Goal: Task Accomplishment & Management: Manage account settings

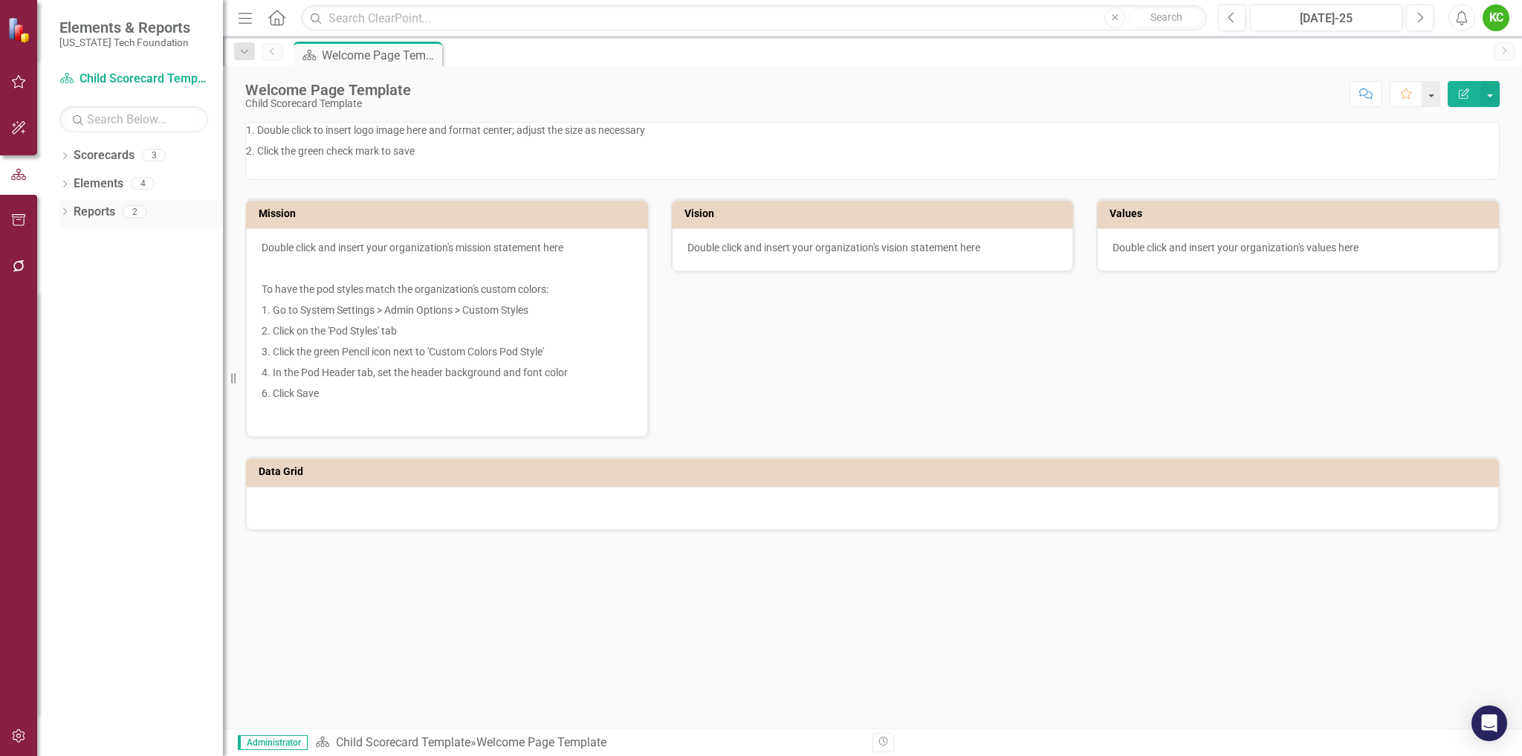
click at [85, 216] on link "Reports" at bounding box center [95, 212] width 42 height 17
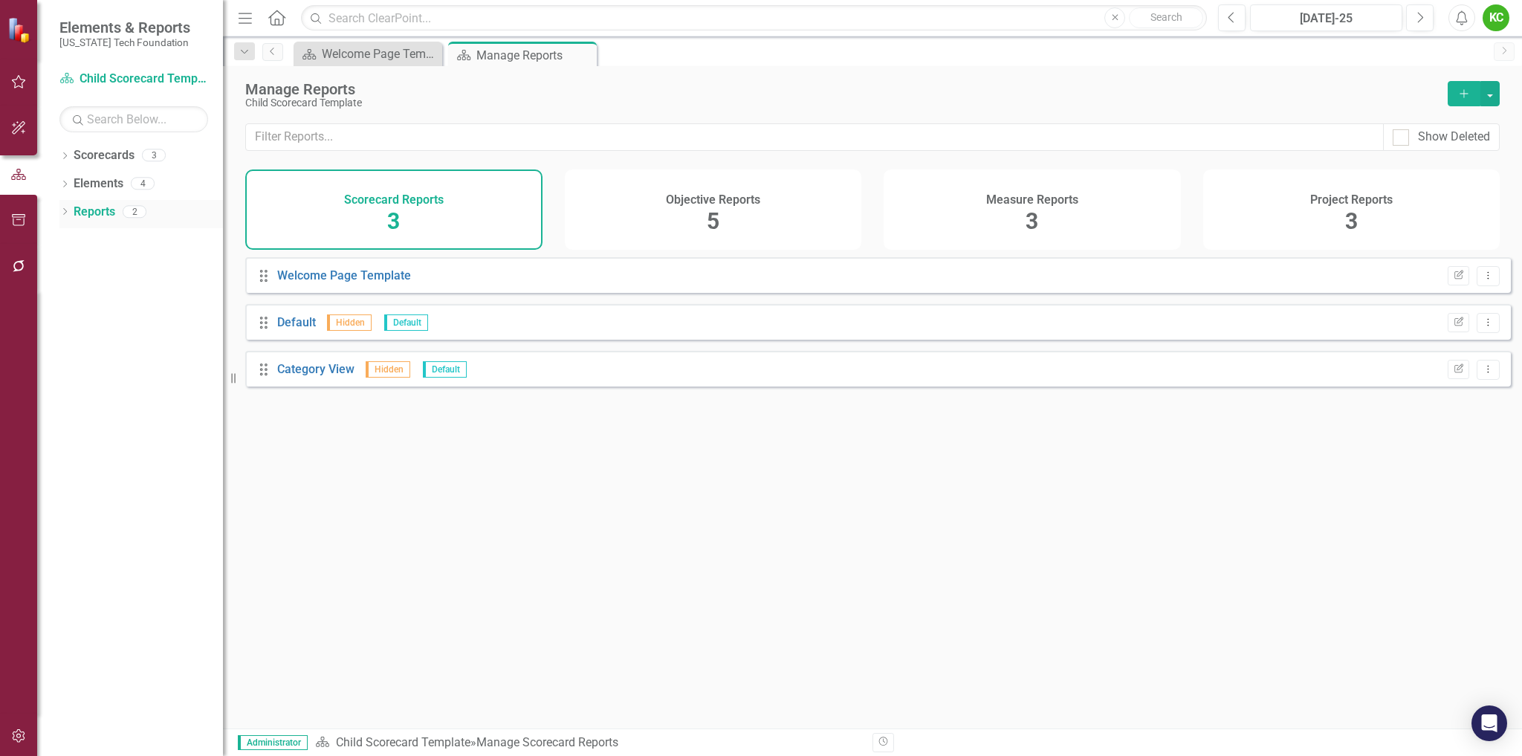
click at [65, 212] on icon "Dropdown" at bounding box center [64, 213] width 10 height 8
click at [16, 268] on icon "button" at bounding box center [19, 266] width 16 height 12
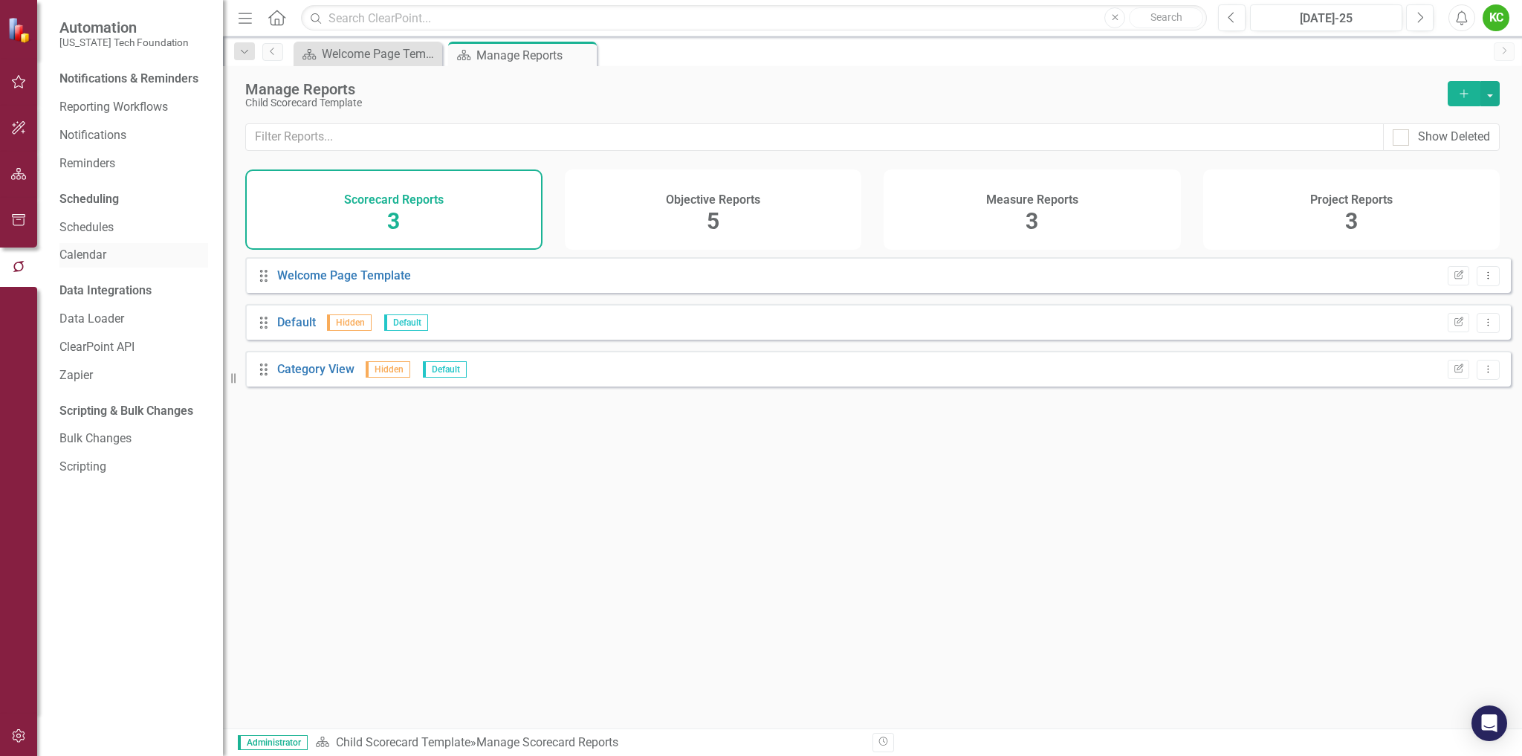
click at [87, 258] on link "Calendar" at bounding box center [133, 255] width 149 height 17
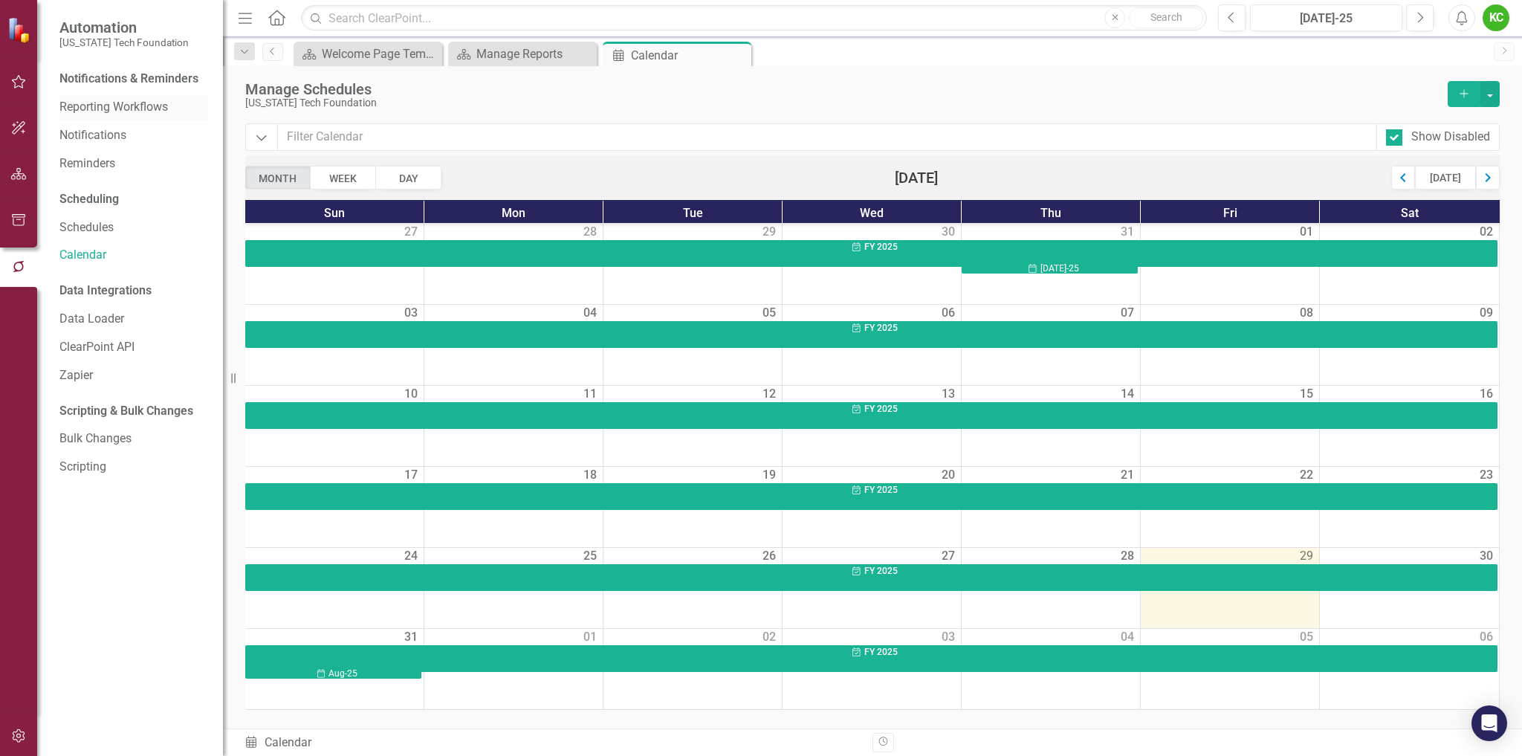
click at [149, 105] on link "Reporting Workflows" at bounding box center [133, 107] width 149 height 17
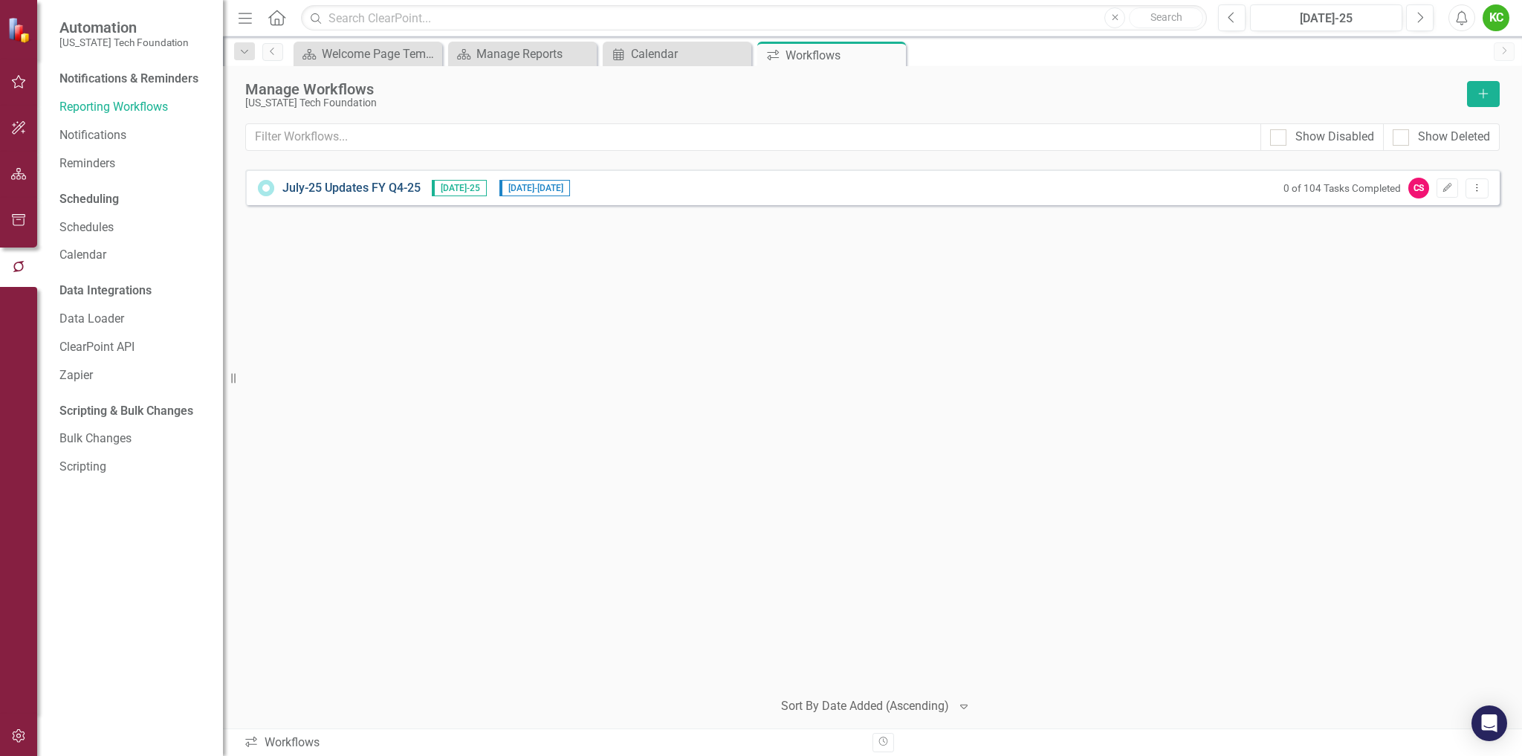
click at [362, 187] on link "July-25 Updates FY Q4-25" at bounding box center [351, 188] width 138 height 17
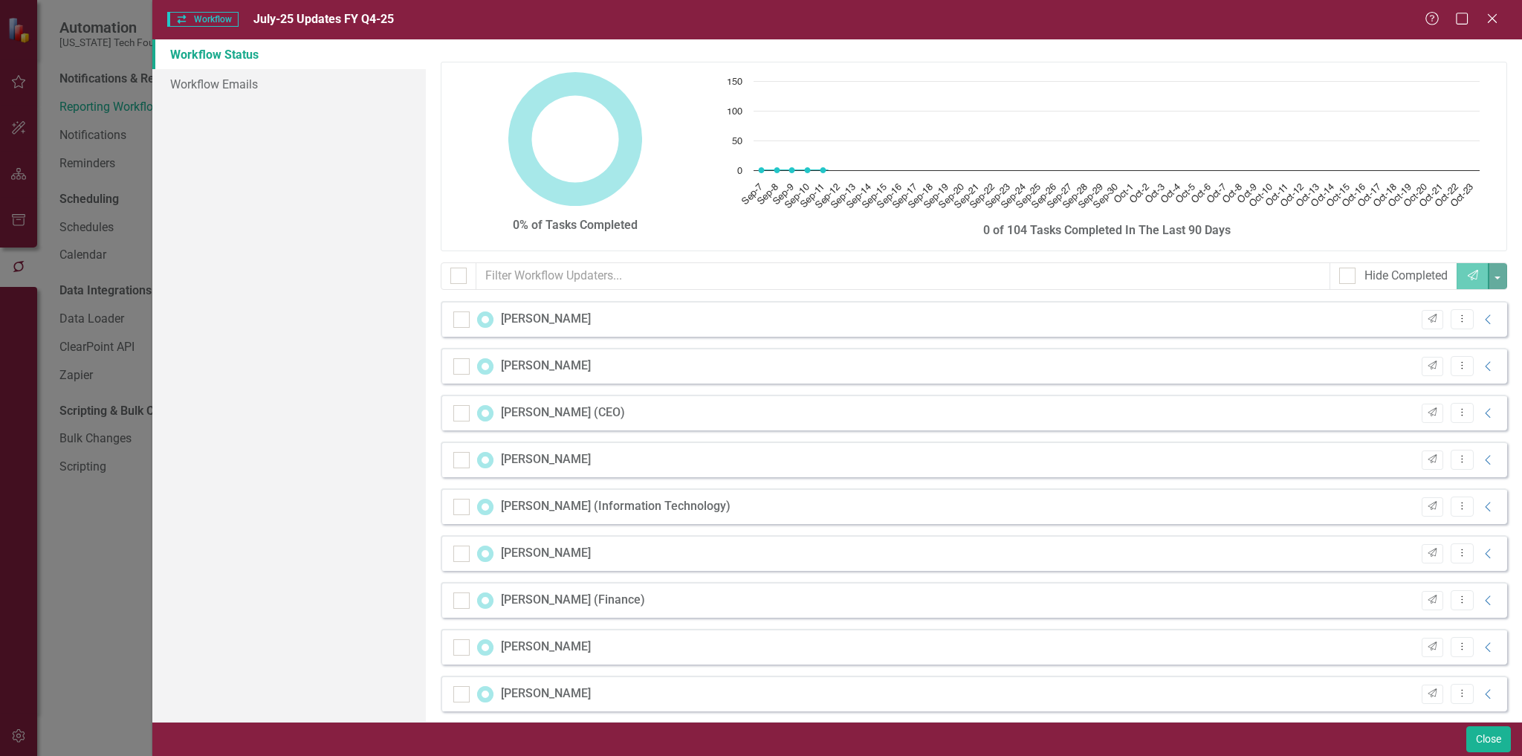
checkbox input "false"
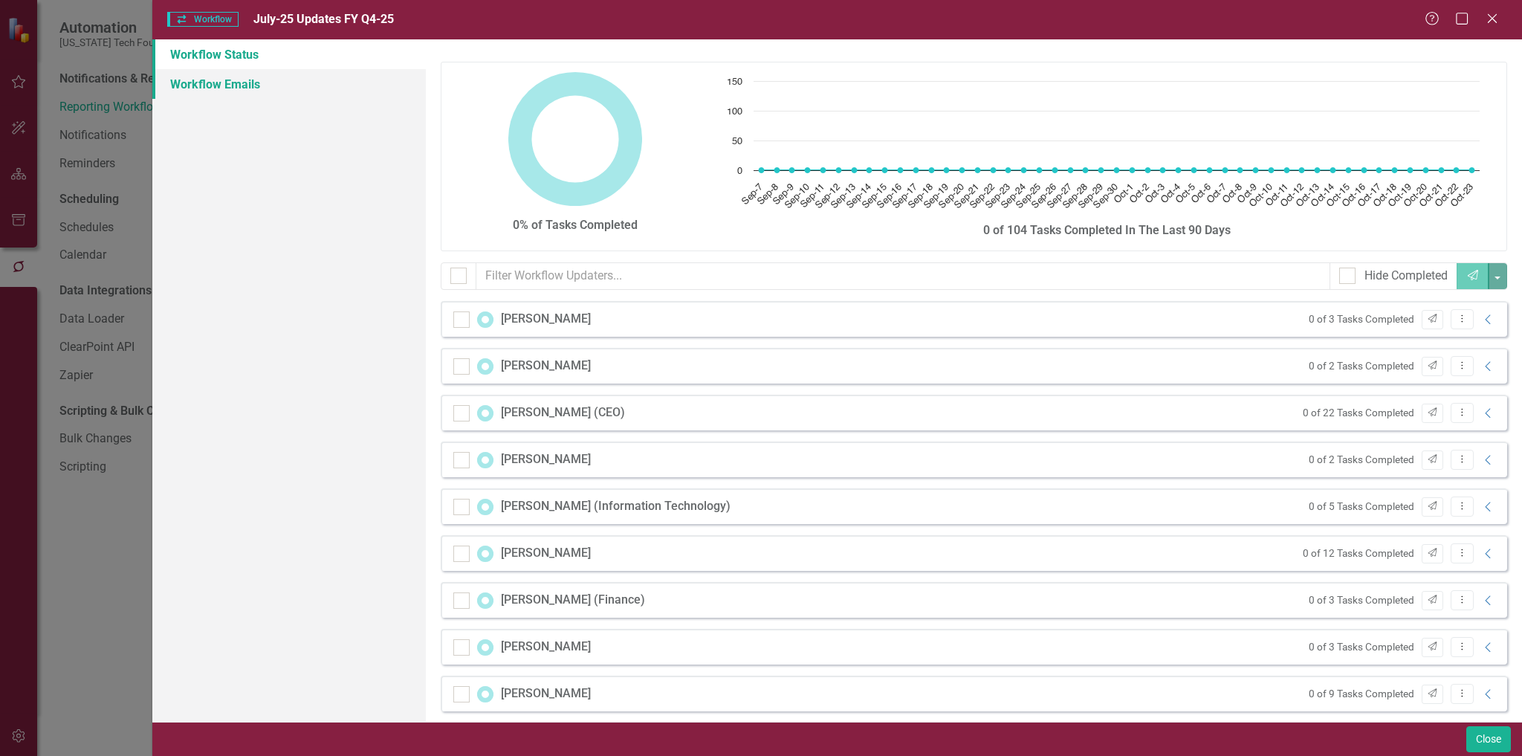
click at [226, 80] on link "Workflow Emails" at bounding box center [289, 84] width 274 height 30
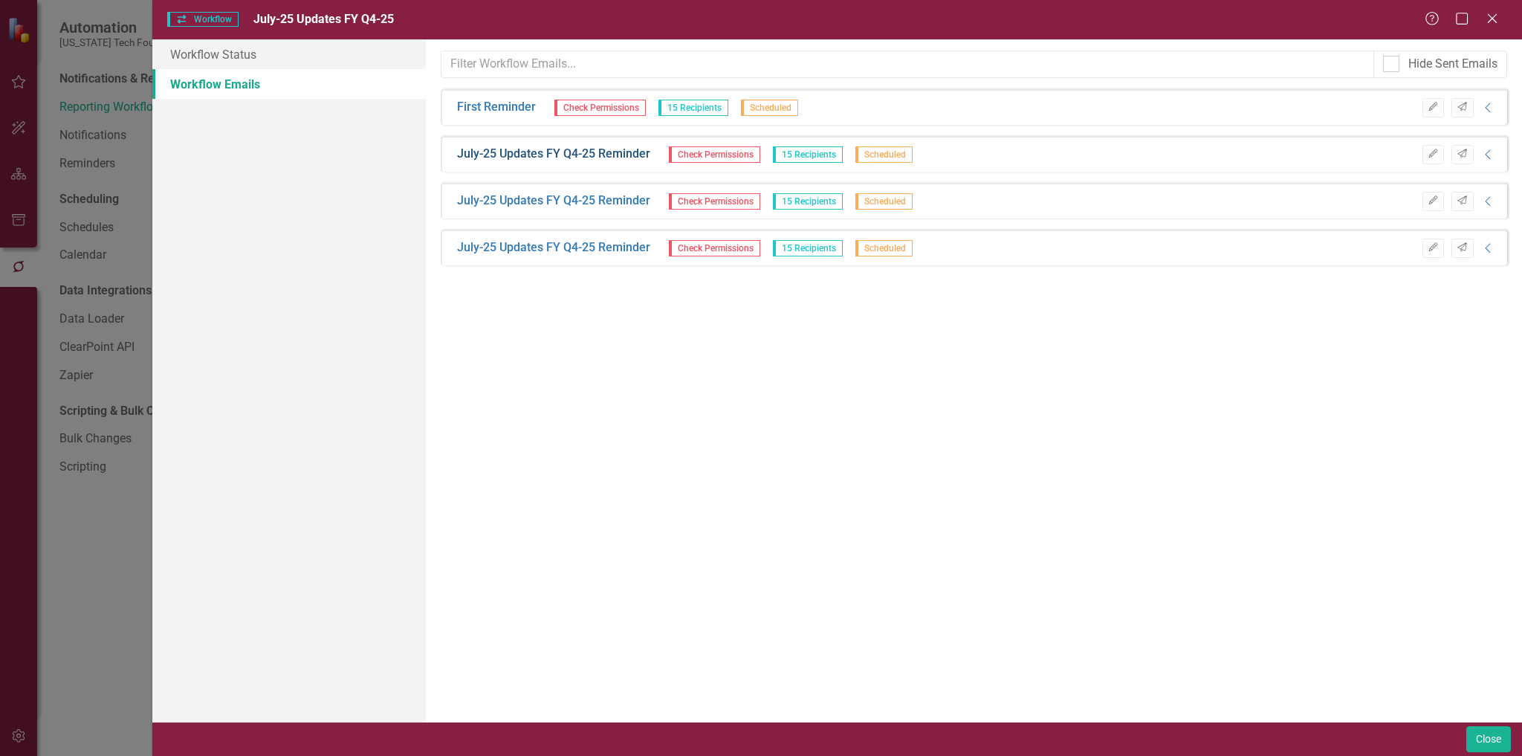
click at [600, 158] on link "July-25 Updates FY Q4-25 Reminder" at bounding box center [553, 154] width 193 height 17
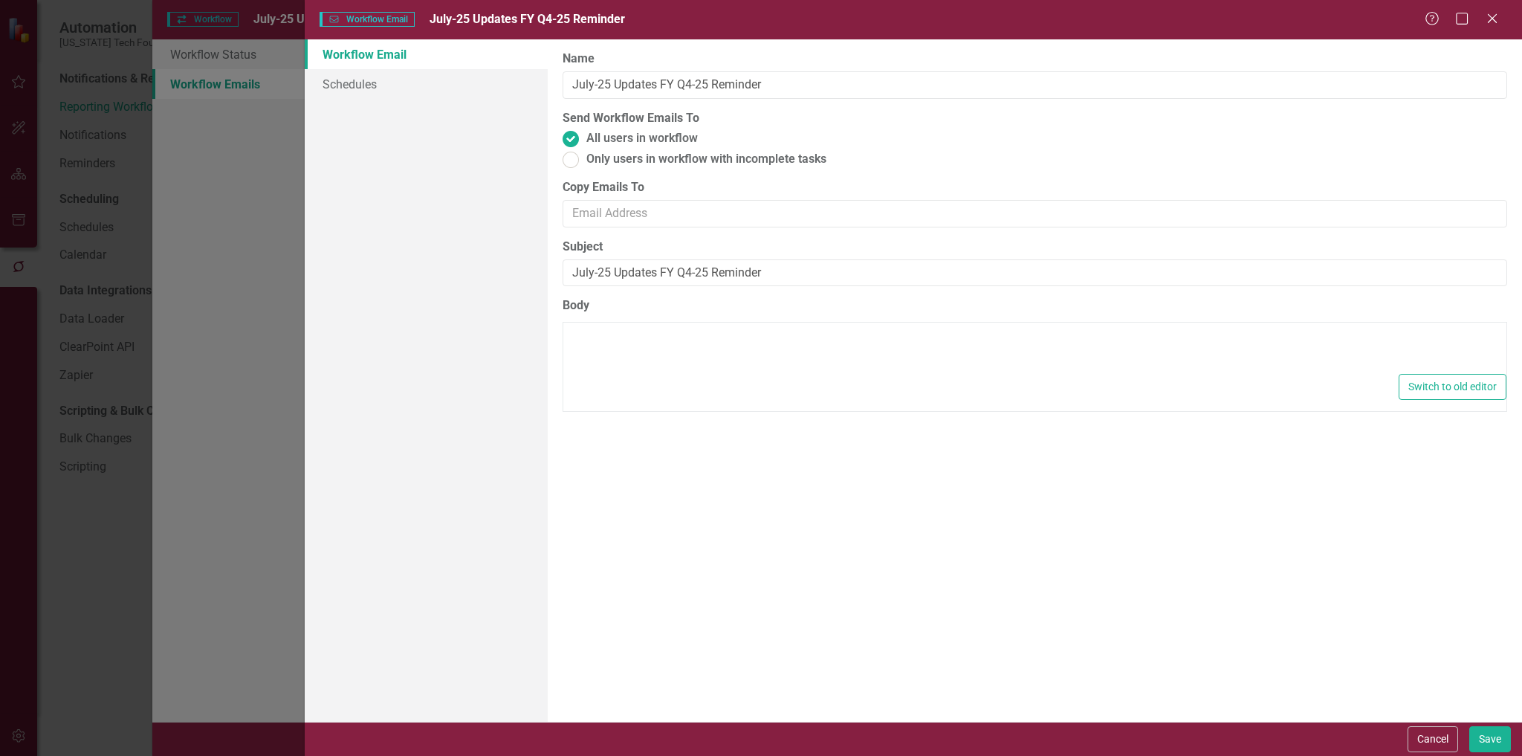
type textarea "<p>Dear {FirstName},</p> <p>Please log into ClearPoint and update the following…"
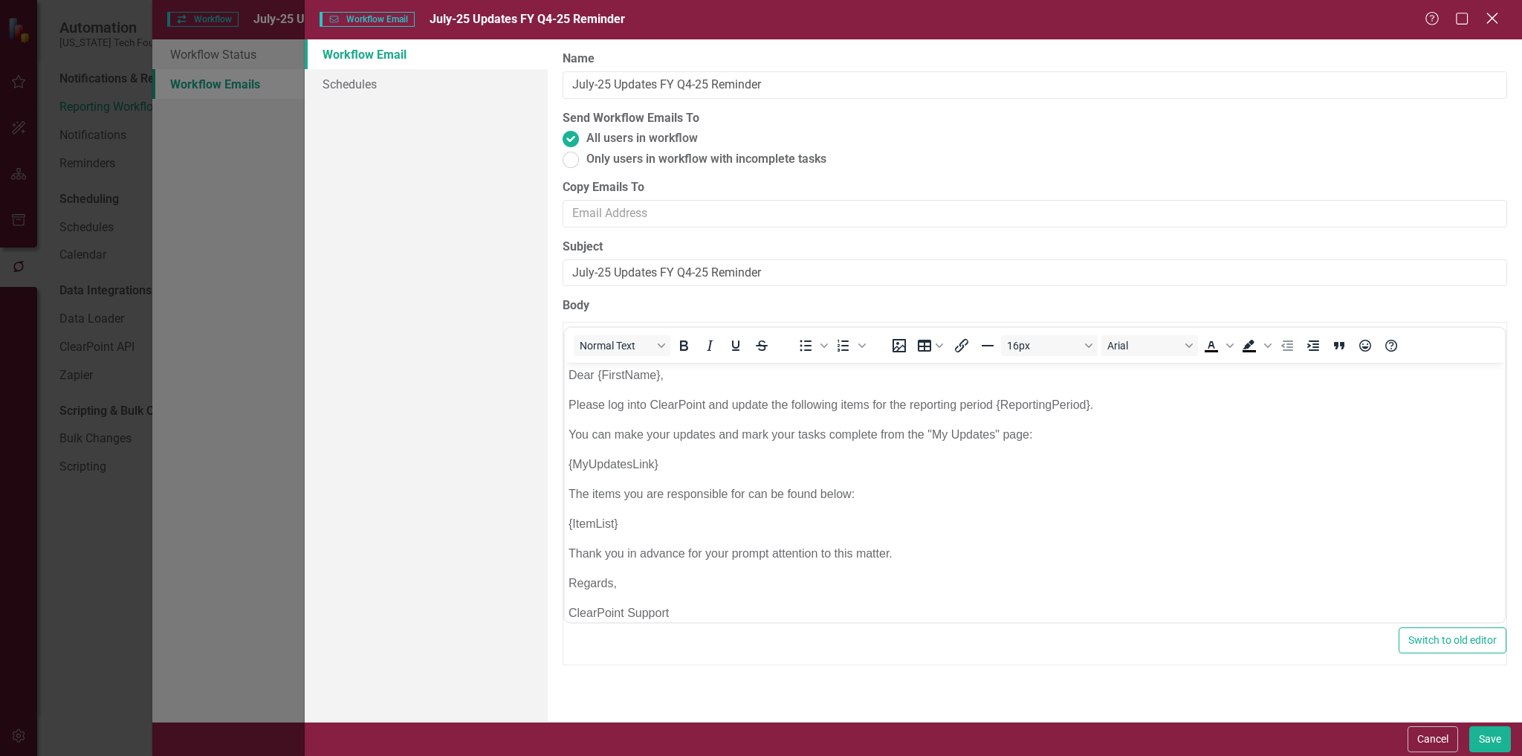
click at [1498, 23] on icon at bounding box center [1491, 18] width 11 height 11
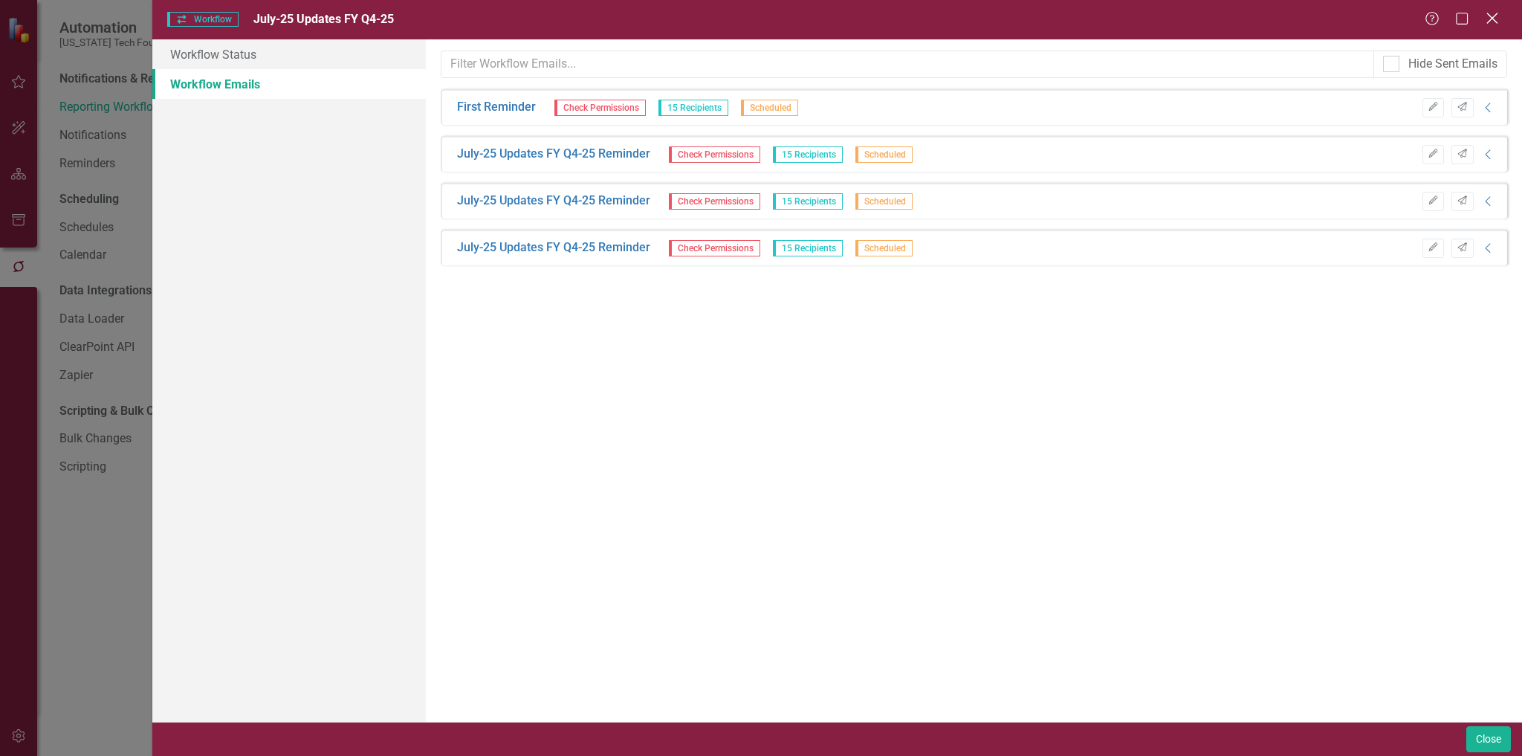
click at [1492, 19] on icon at bounding box center [1491, 18] width 11 height 11
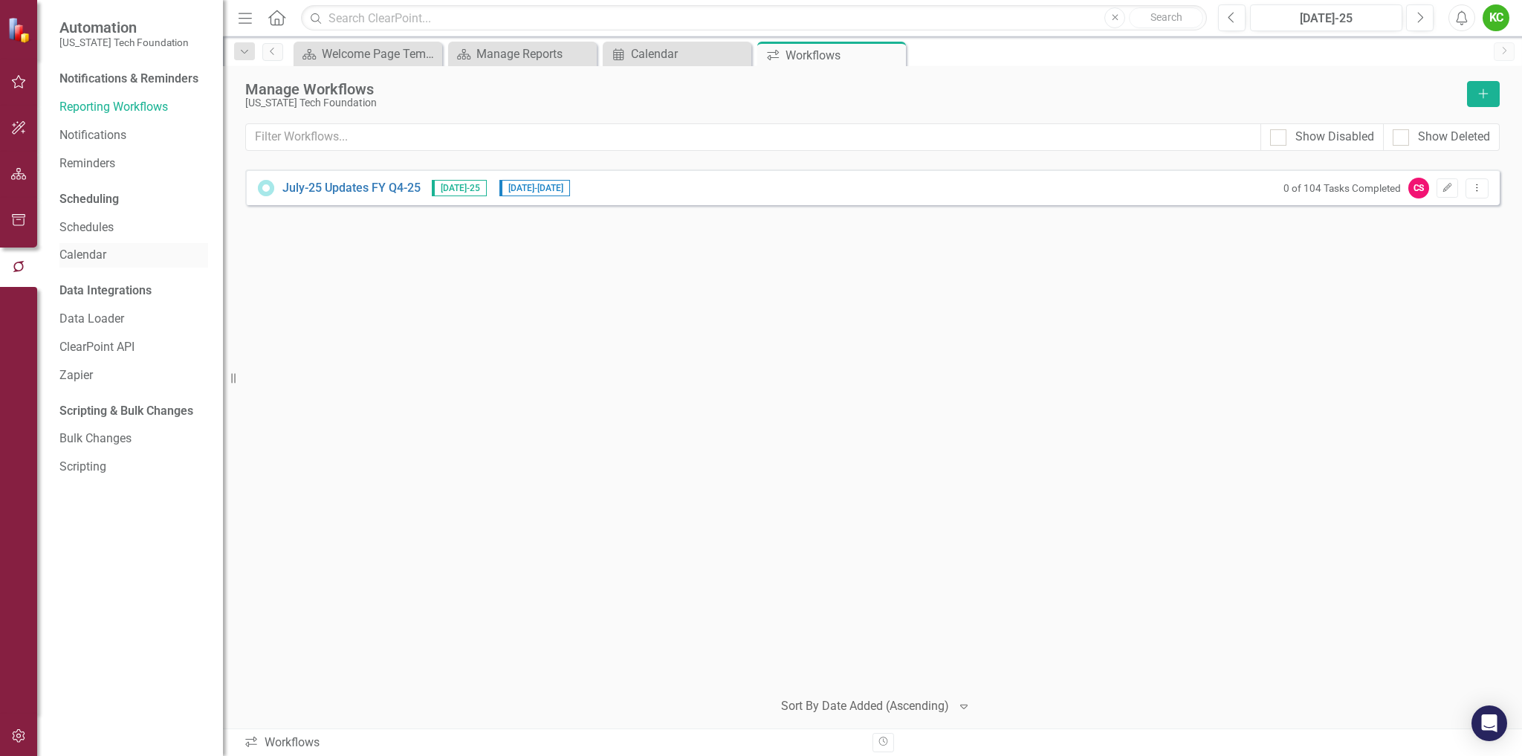
click at [85, 252] on link "Calendar" at bounding box center [133, 255] width 149 height 17
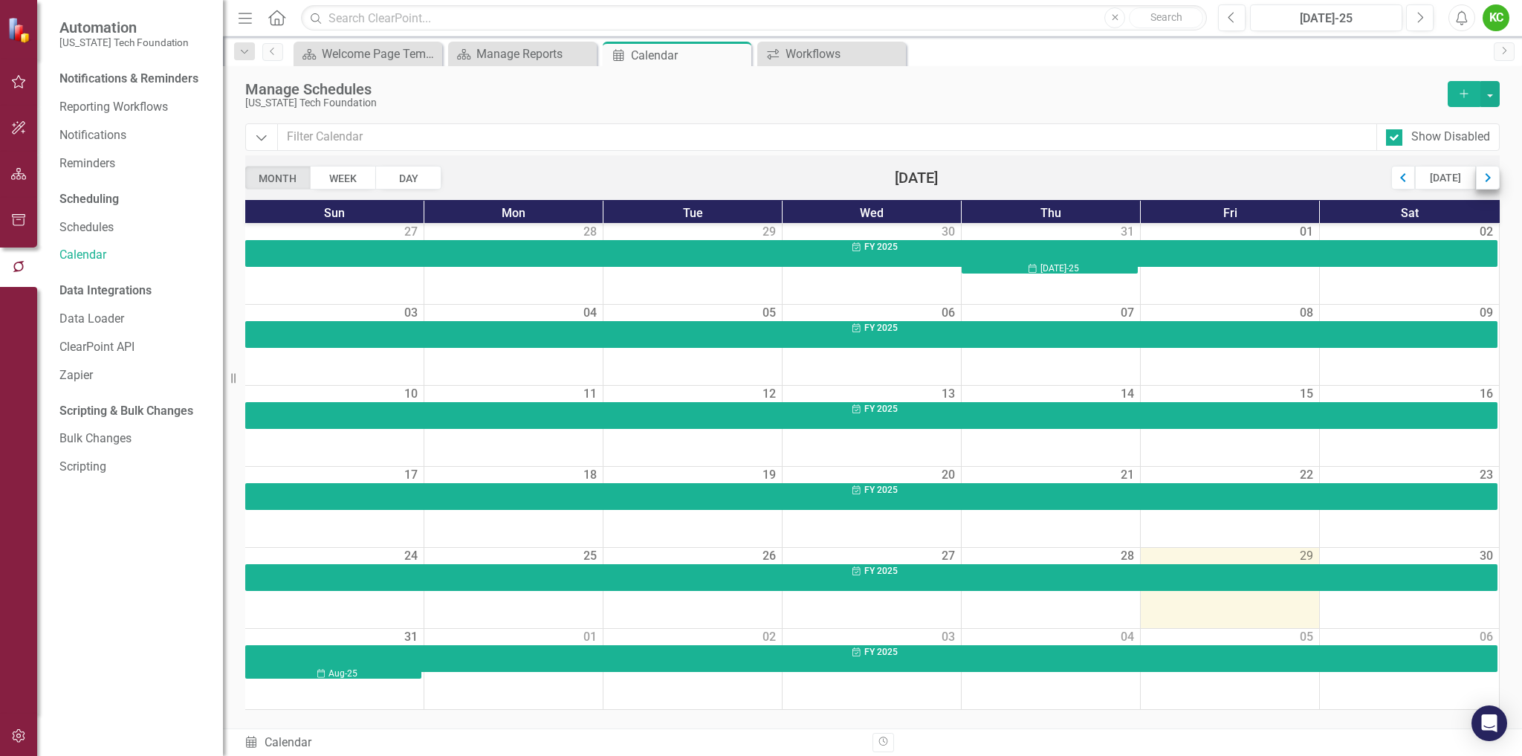
click at [1480, 178] on div "Next" at bounding box center [1488, 178] width 24 height 24
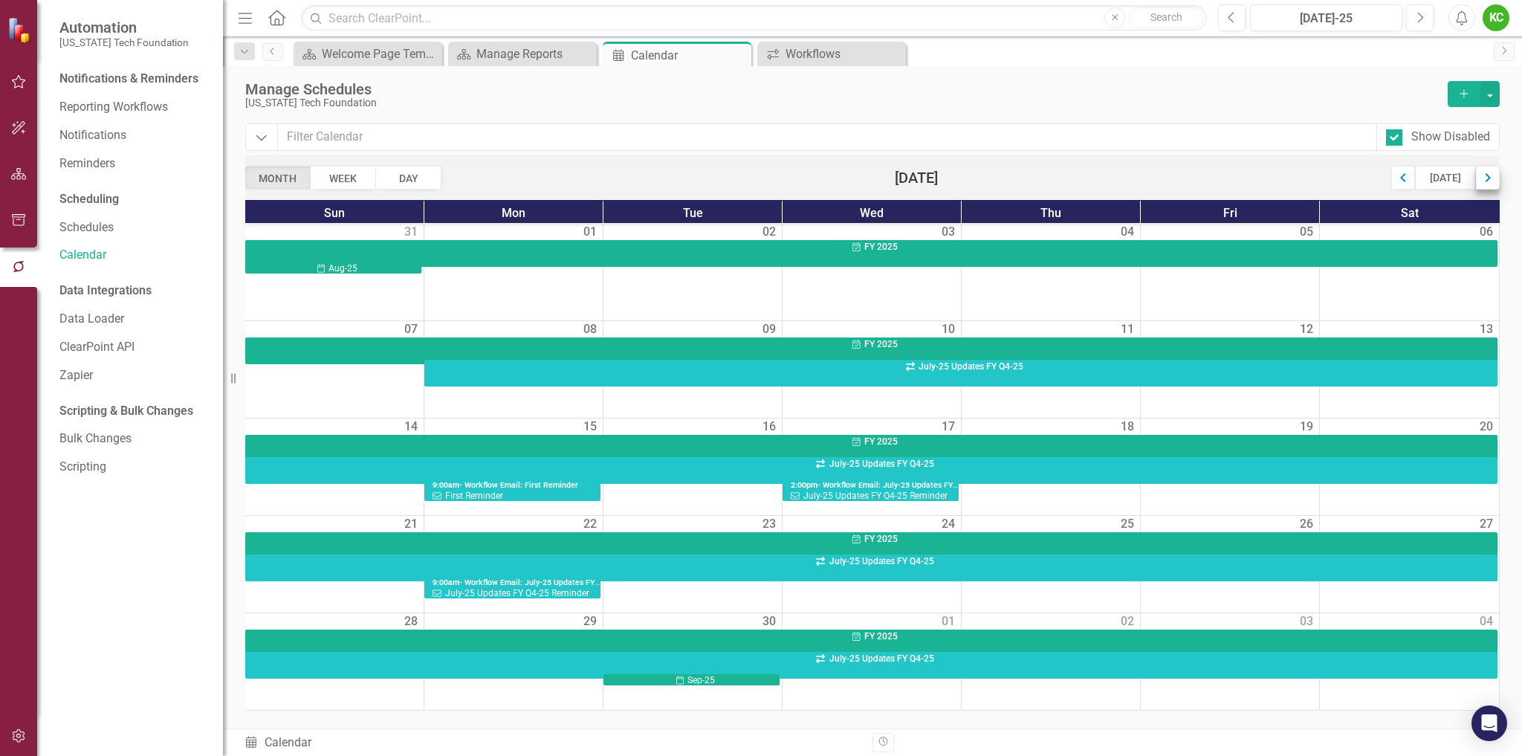
click at [1488, 178] on div "Next" at bounding box center [1488, 178] width 24 height 24
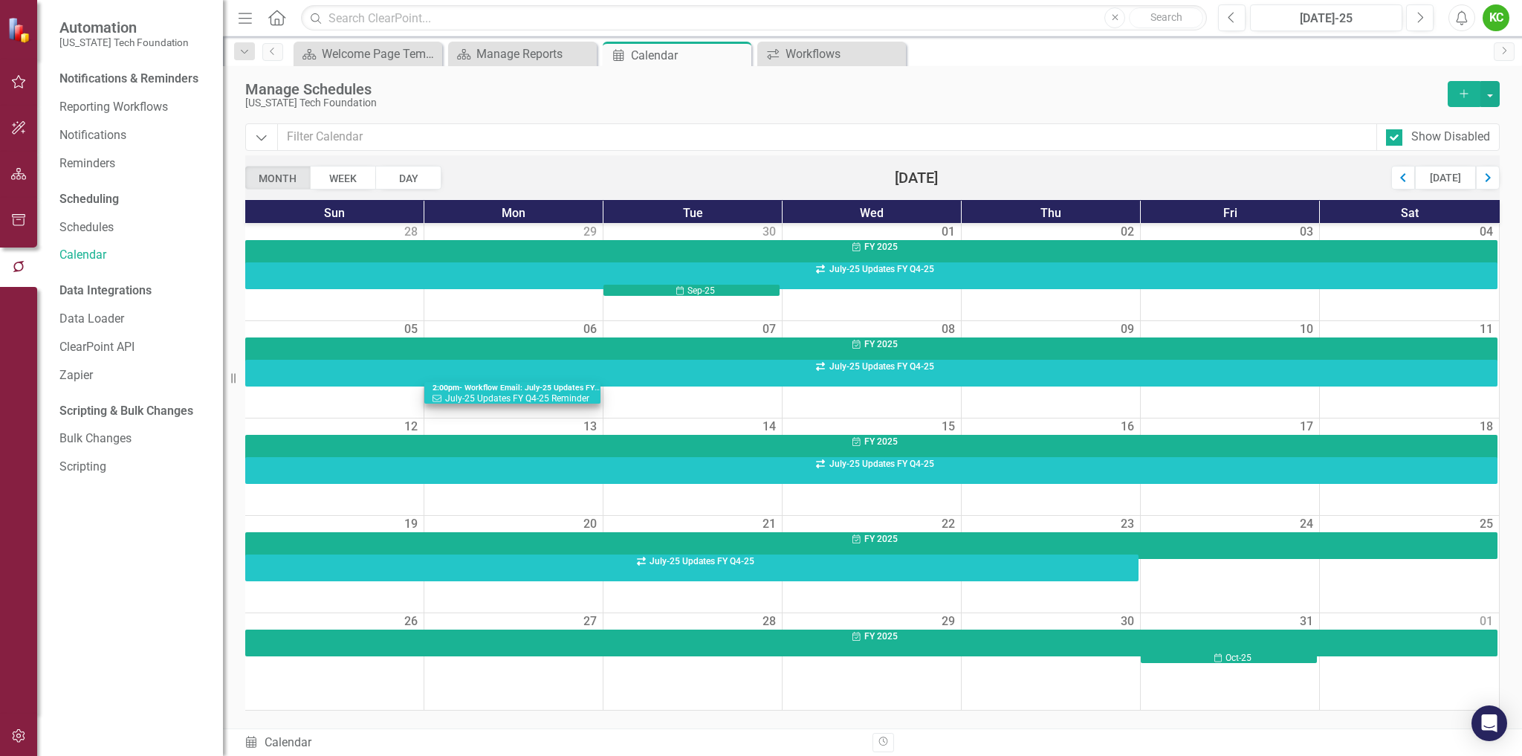
click at [517, 391] on span "- Workflow Email: July-25 Updates FY Q4-25 Reminder" at bounding box center [557, 388] width 196 height 10
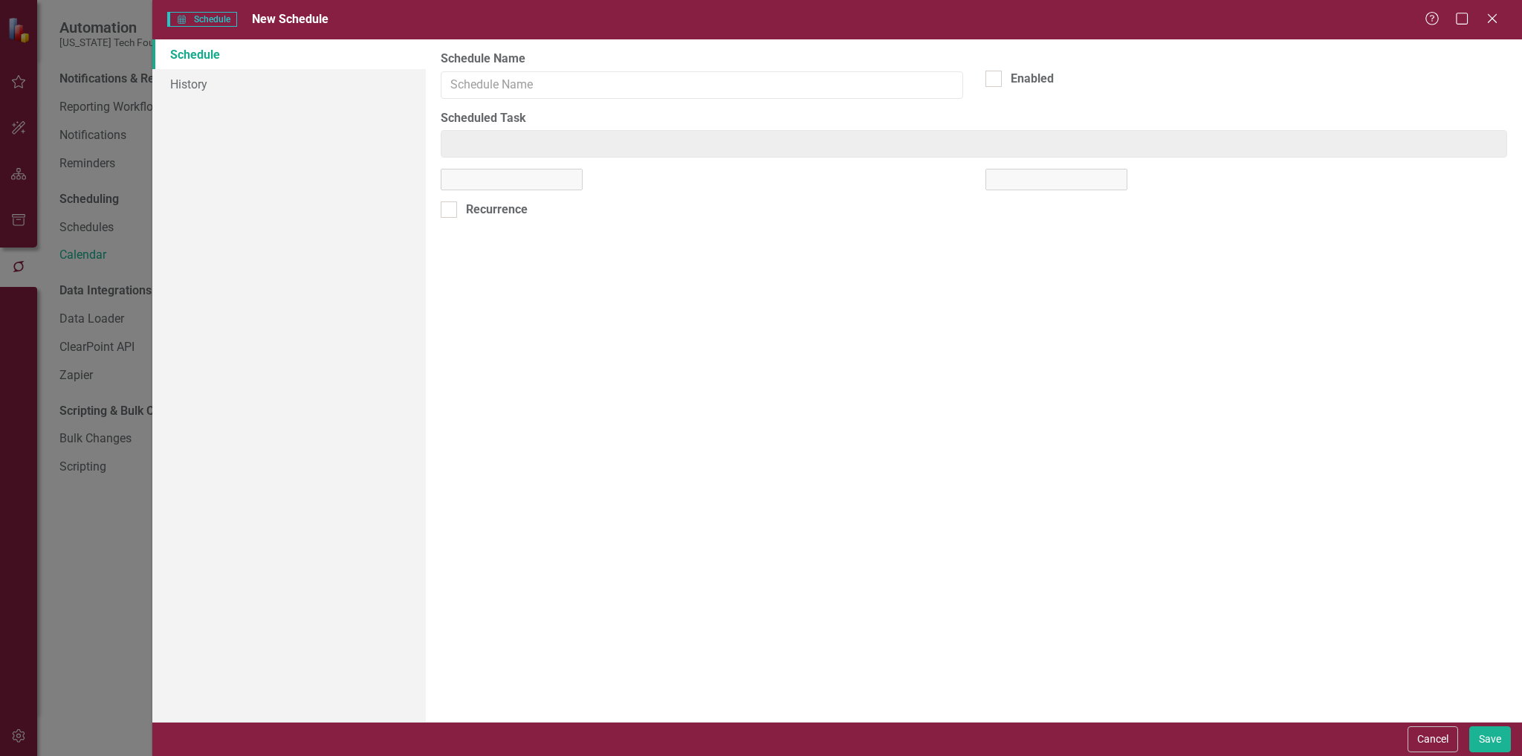
type input "Workflow Email: July-25 Updates FY Q4-25 Reminder"
checkbox input "true"
type input "Workflow Email: July-25 Updates FY Q4-25 Reminder"
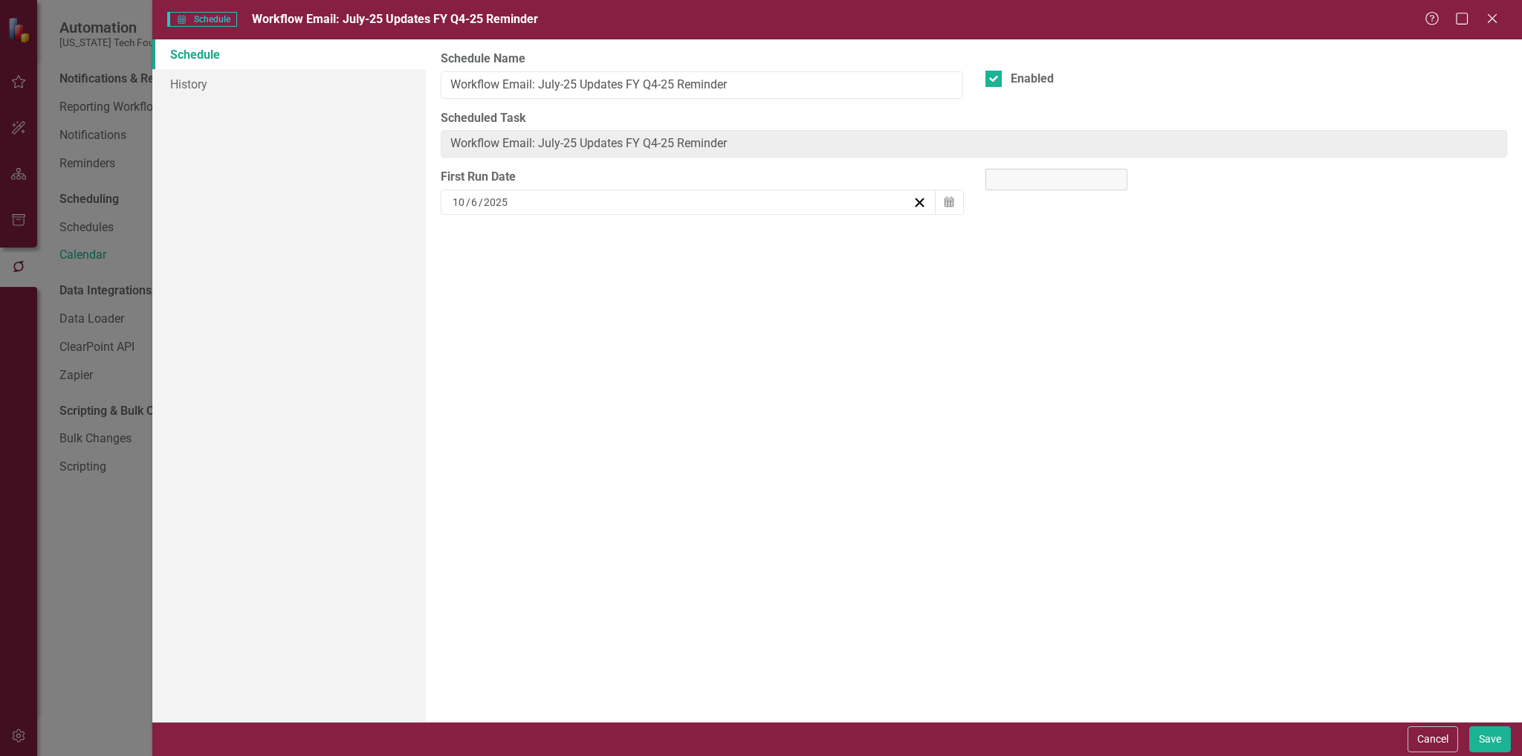
select select "pm"
click at [200, 82] on link "History" at bounding box center [289, 84] width 274 height 30
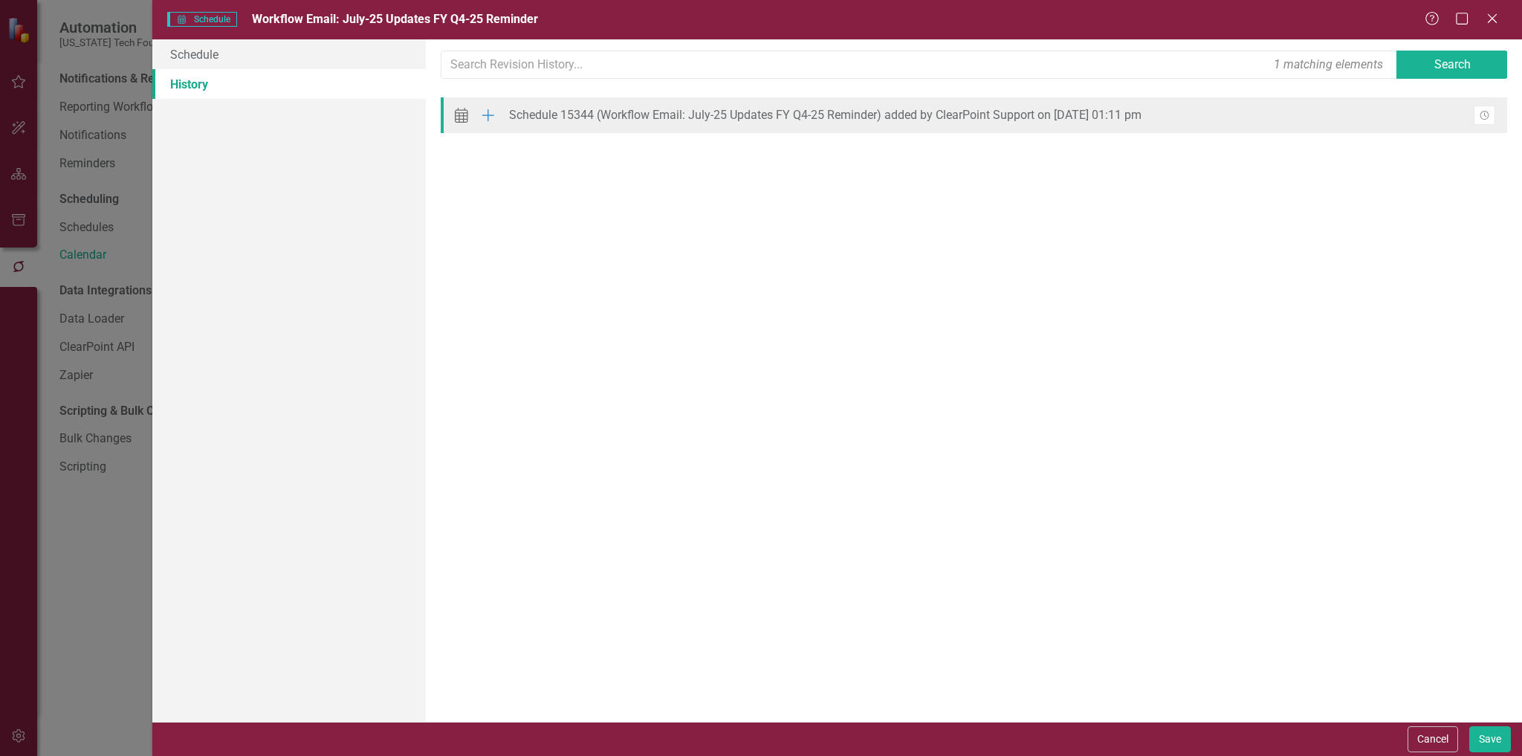
click at [586, 114] on div "Schedule 15344 (Workflow Email: July-25 Updates FY Q4-25 Reminder) added by Cle…" at bounding box center [825, 115] width 632 height 13
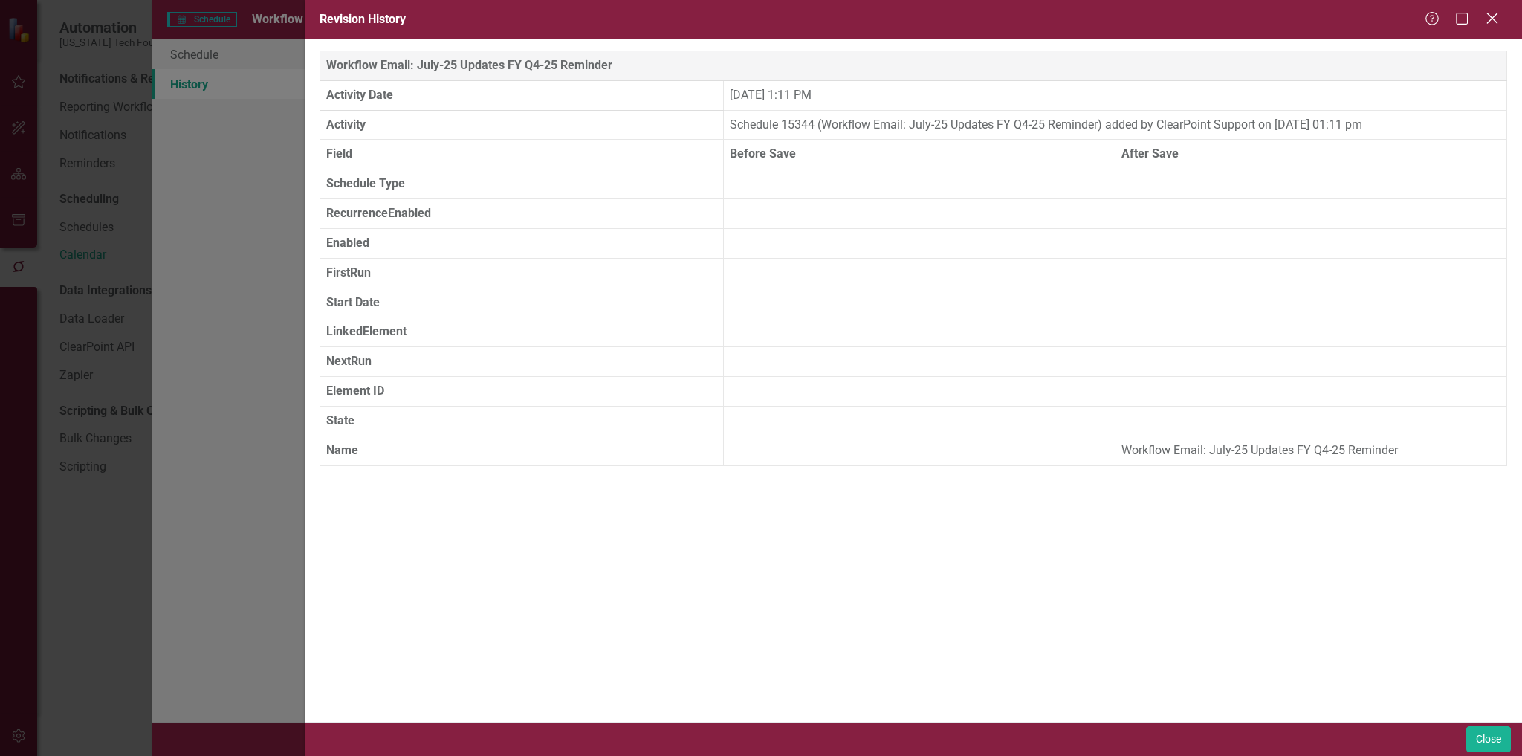
click at [1488, 16] on icon "Close" at bounding box center [1492, 18] width 19 height 14
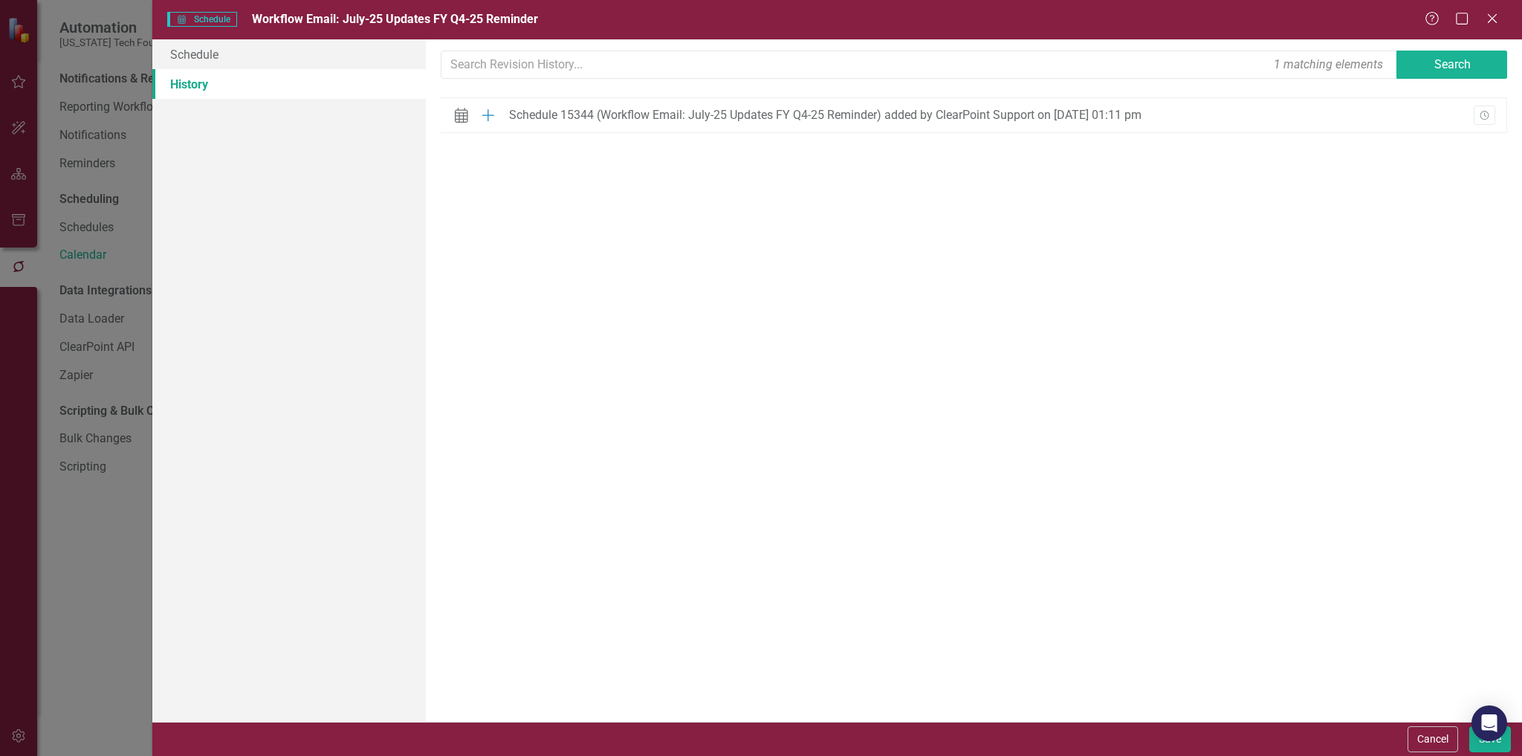
click at [1488, 16] on icon "Close" at bounding box center [1492, 19] width 15 height 12
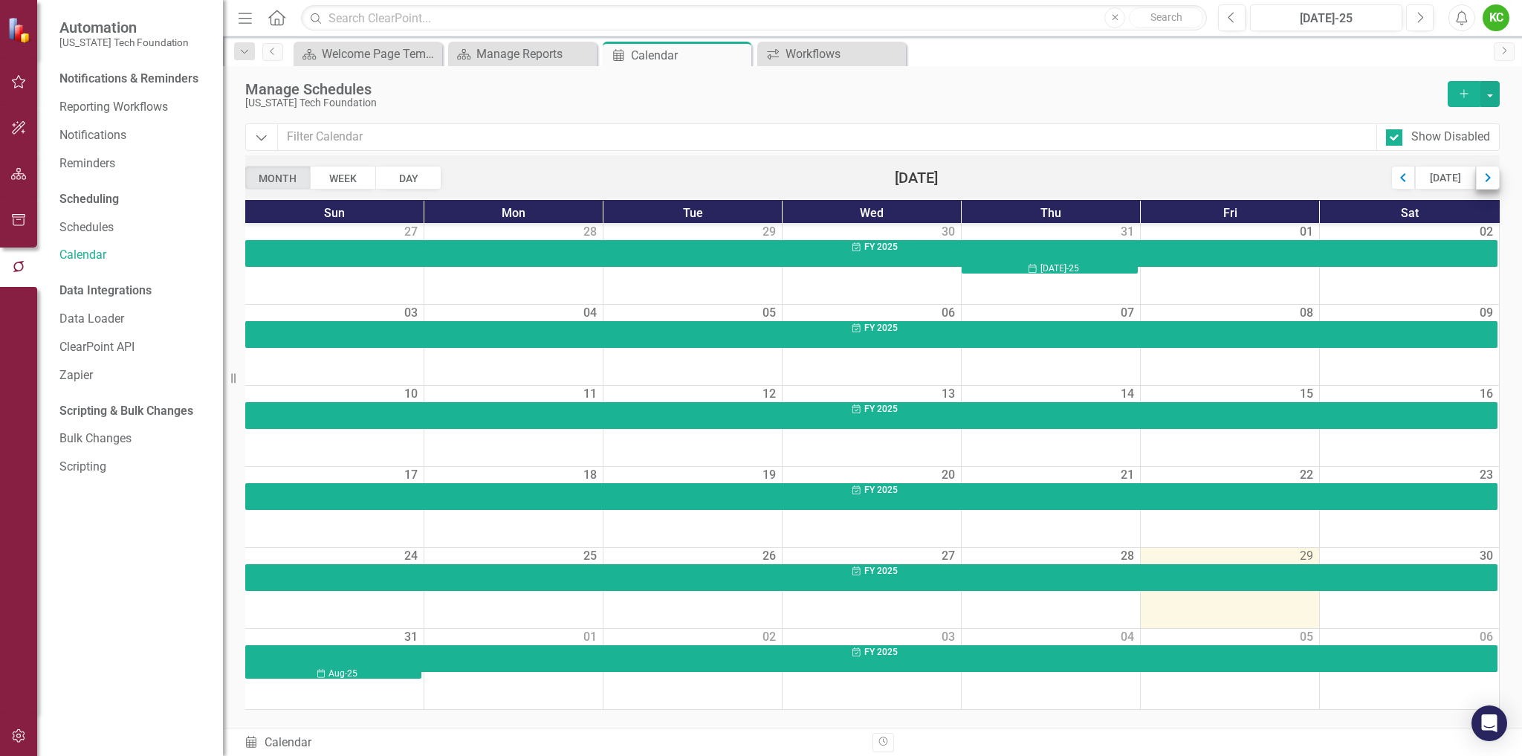
click at [1488, 178] on div "Next" at bounding box center [1488, 178] width 24 height 24
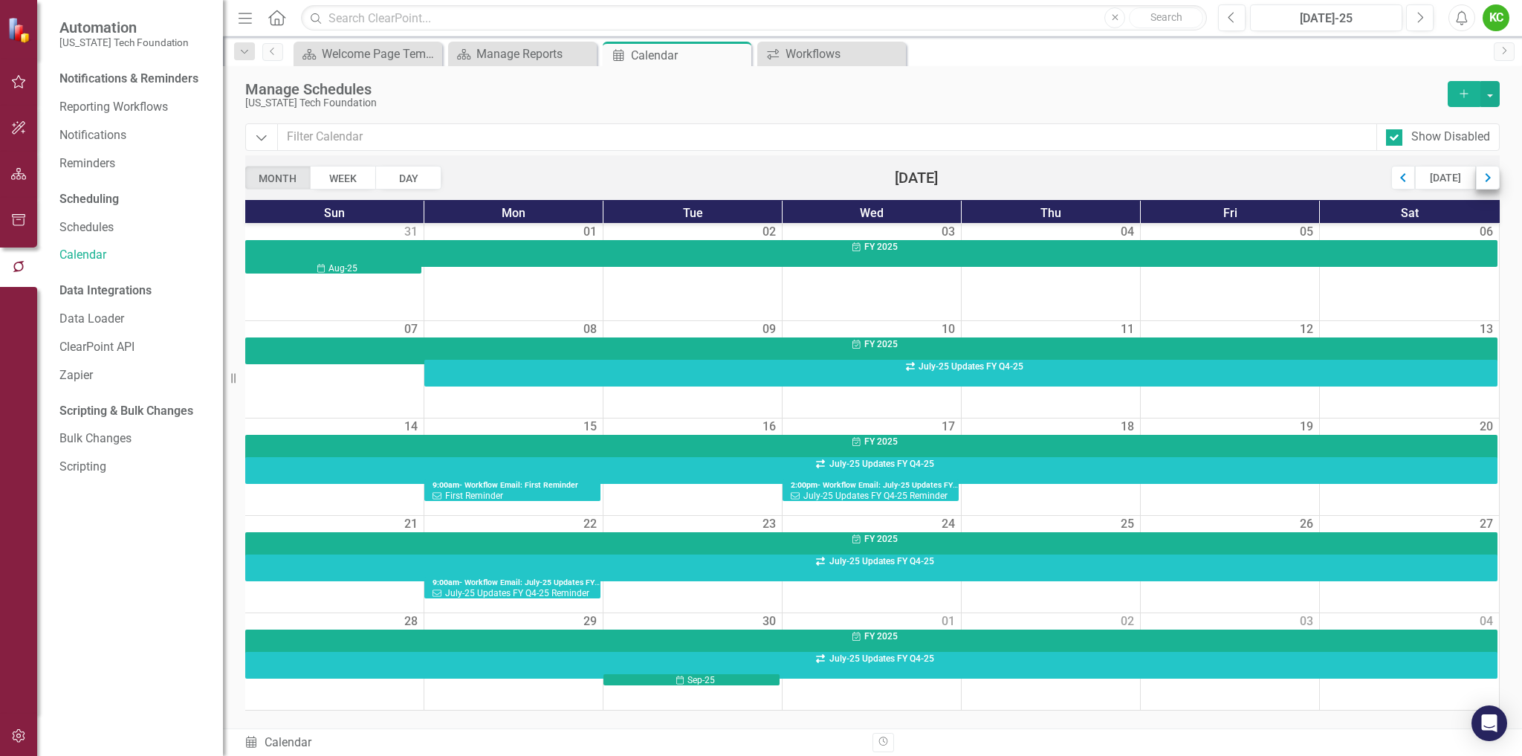
click at [1492, 179] on div "Next" at bounding box center [1488, 178] width 24 height 24
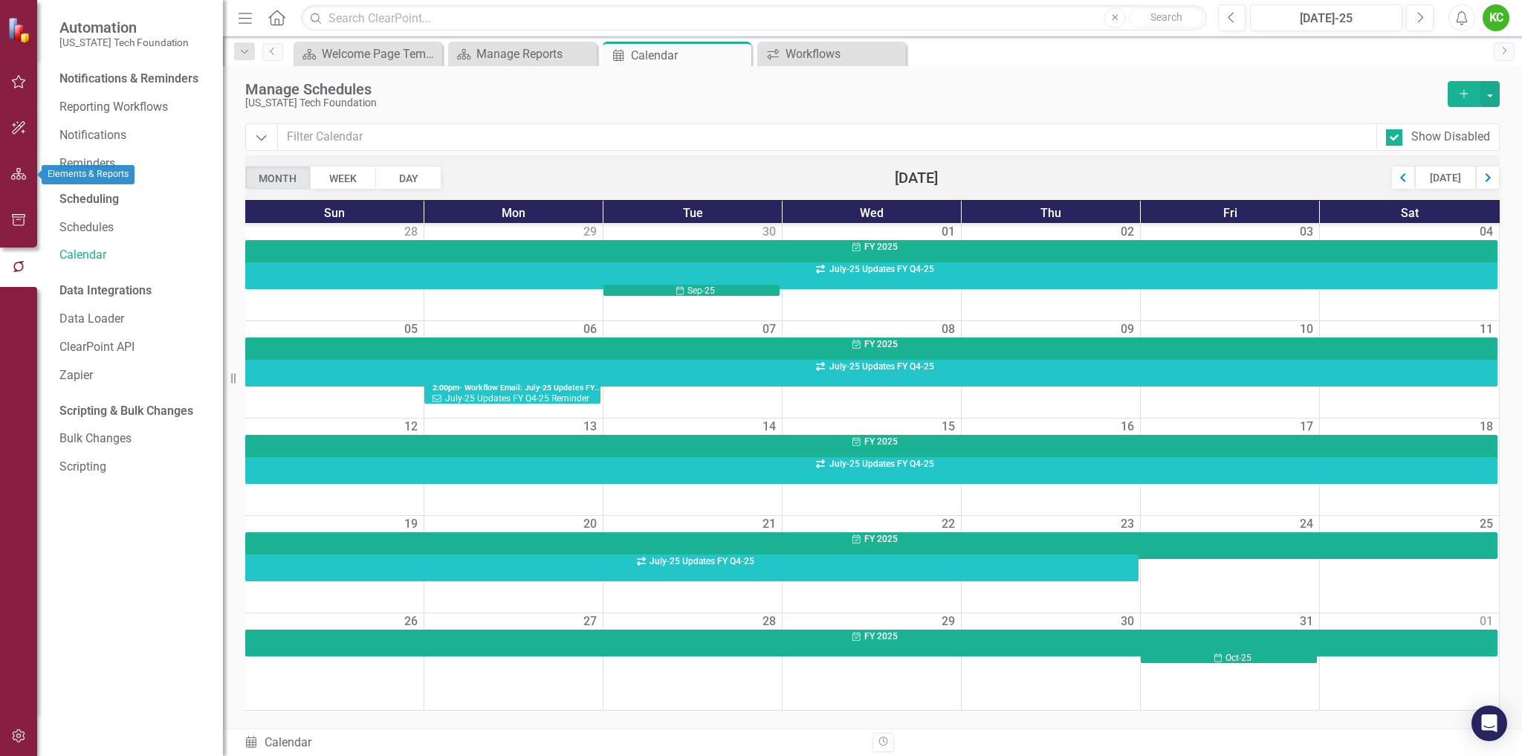
click at [22, 172] on icon "button" at bounding box center [19, 174] width 16 height 12
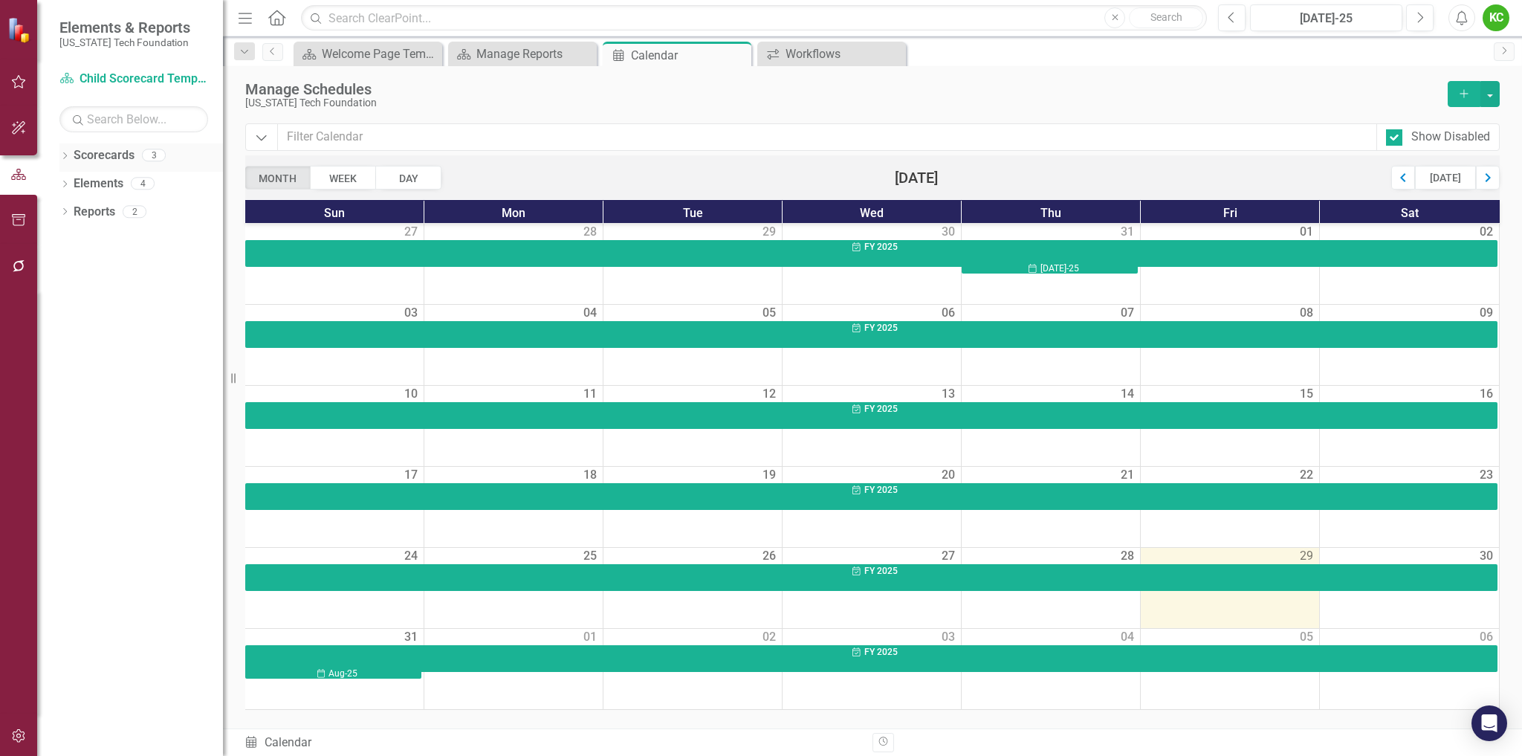
click at [111, 154] on link "Scorecards" at bounding box center [104, 155] width 61 height 17
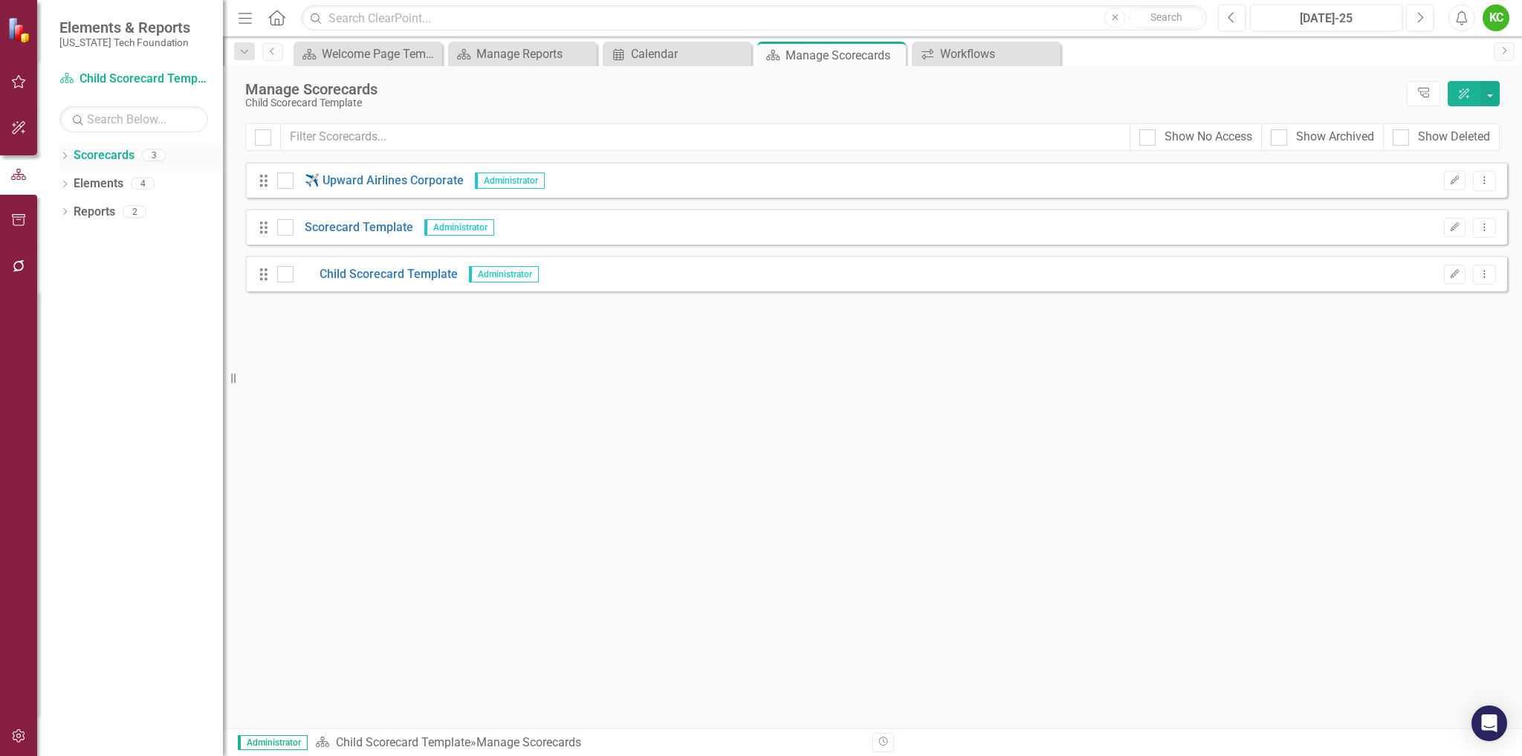
click at [64, 159] on icon "Dropdown" at bounding box center [64, 157] width 10 height 8
click at [19, 83] on icon "button" at bounding box center [19, 82] width 16 height 12
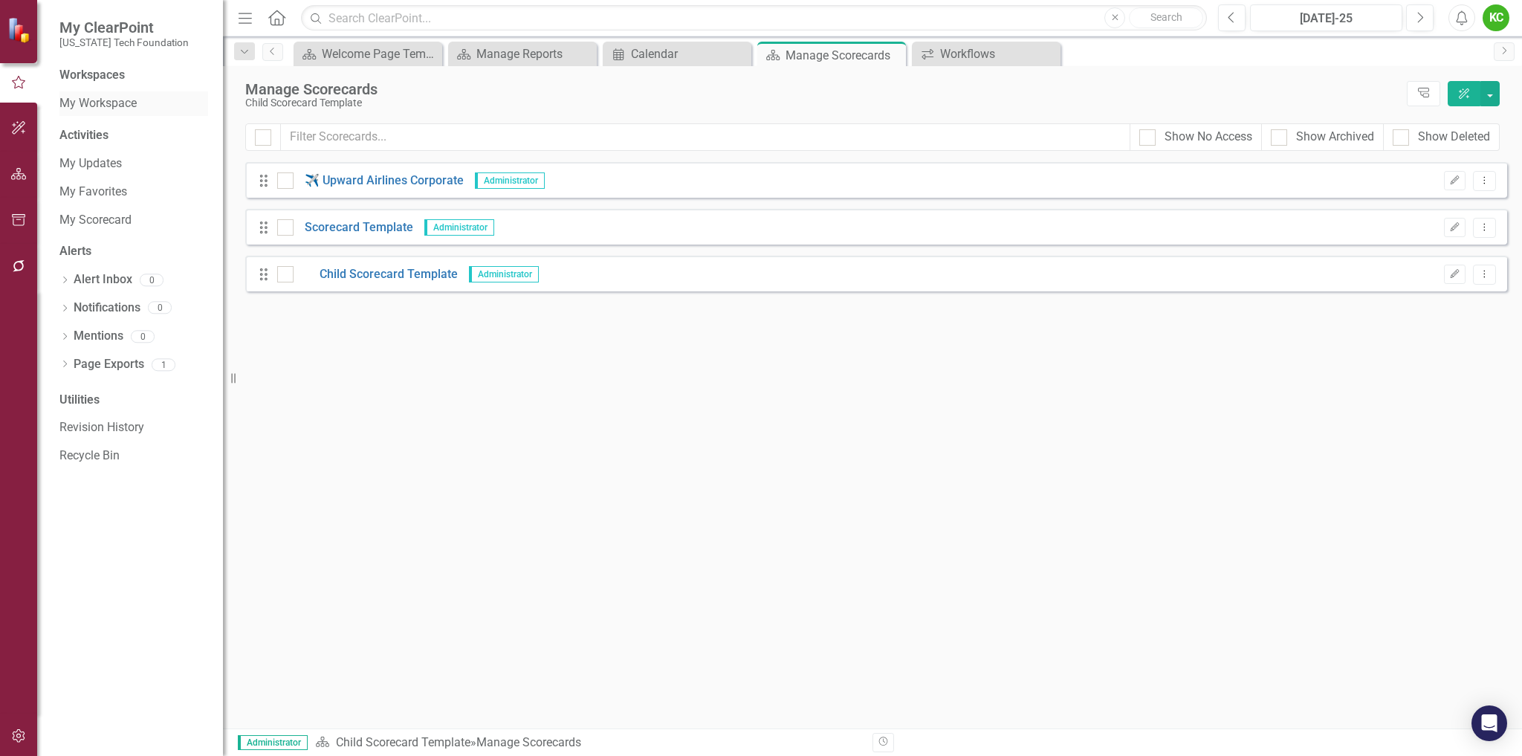
click at [114, 101] on link "My Workspace" at bounding box center [133, 103] width 149 height 17
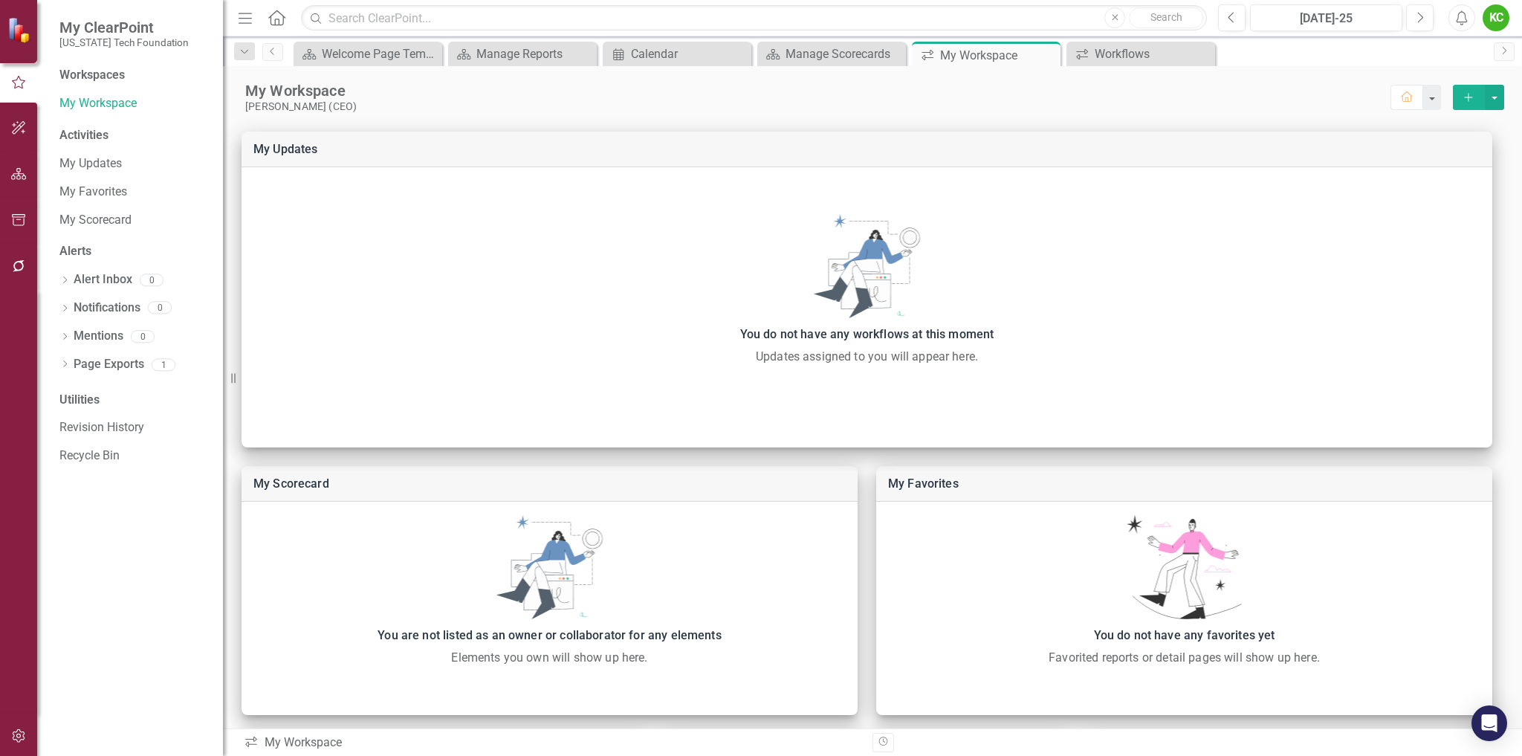
click at [278, 22] on icon "Home" at bounding box center [276, 18] width 19 height 16
